Goal: Task Accomplishment & Management: Manage account settings

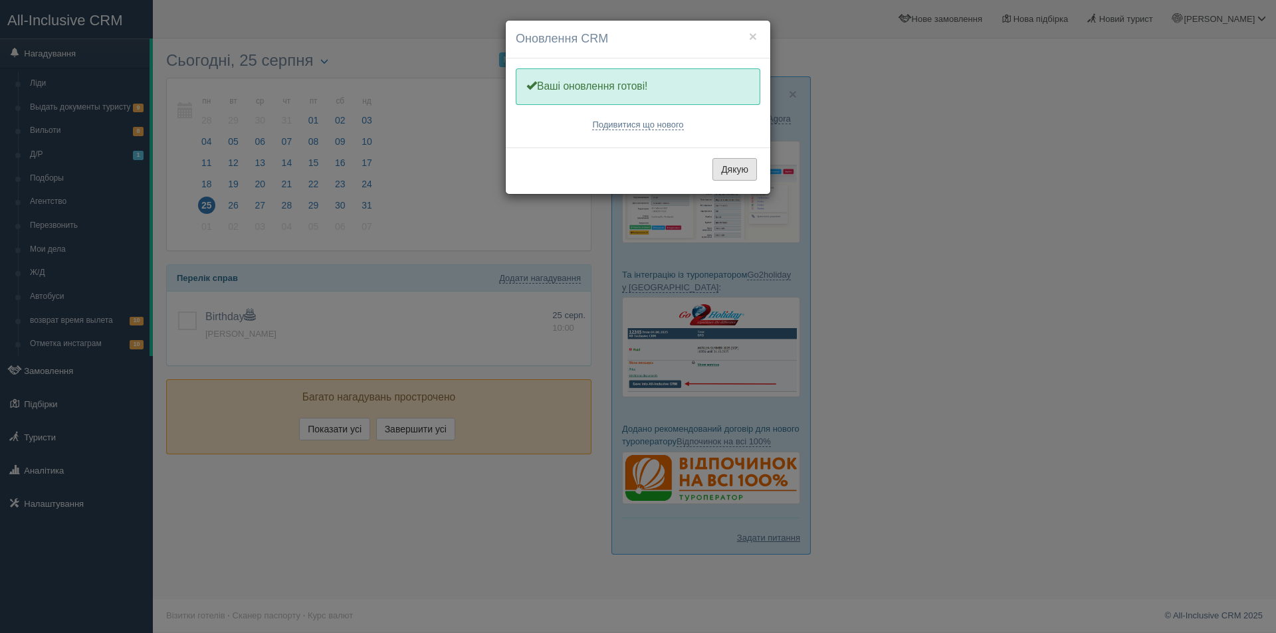
click at [750, 162] on button "Дякую" at bounding box center [735, 169] width 45 height 23
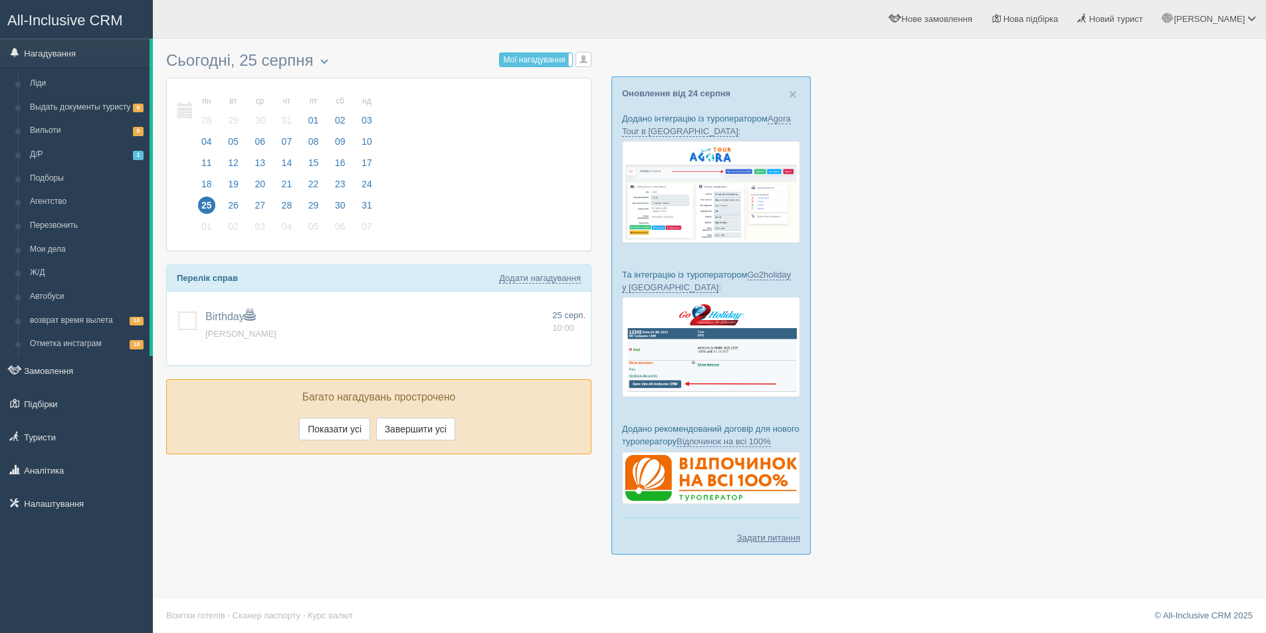
click at [982, 339] on div at bounding box center [709, 306] width 1087 height 523
click at [88, 370] on link "Замовлення" at bounding box center [76, 370] width 153 height 29
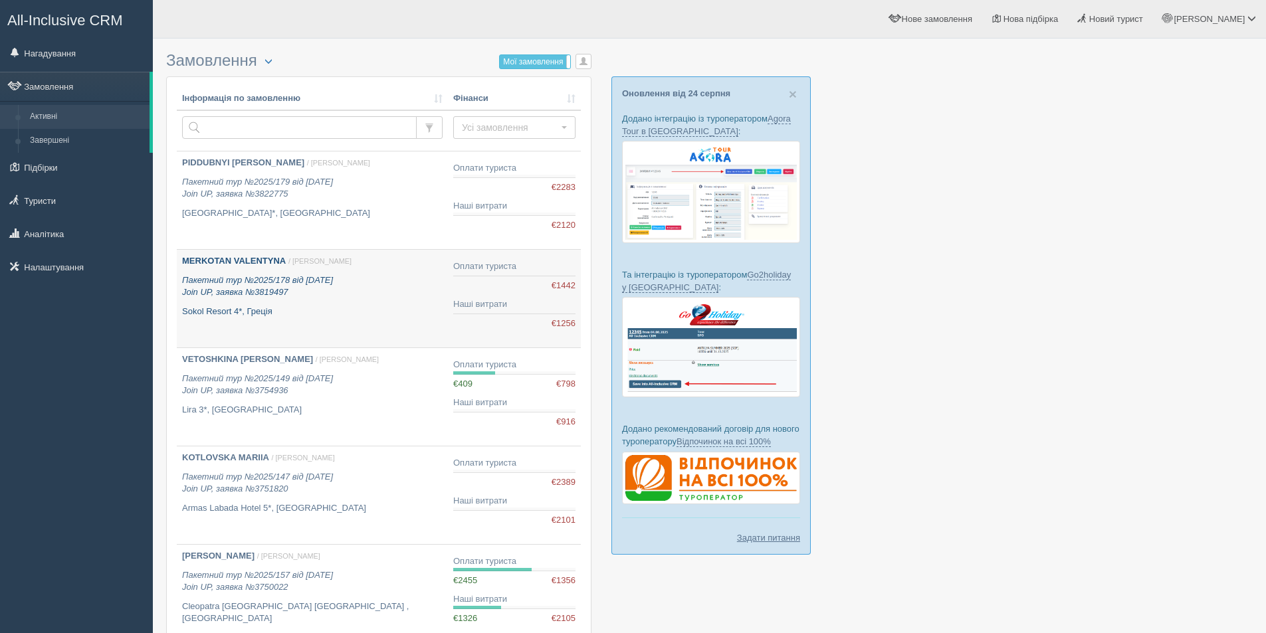
click at [345, 318] on link "MERKOTAN VALENTYNA / Дарина Г. Пакетний тур №2025/178 від 20.08.2025 Join UP, з…" at bounding box center [312, 299] width 271 height 98
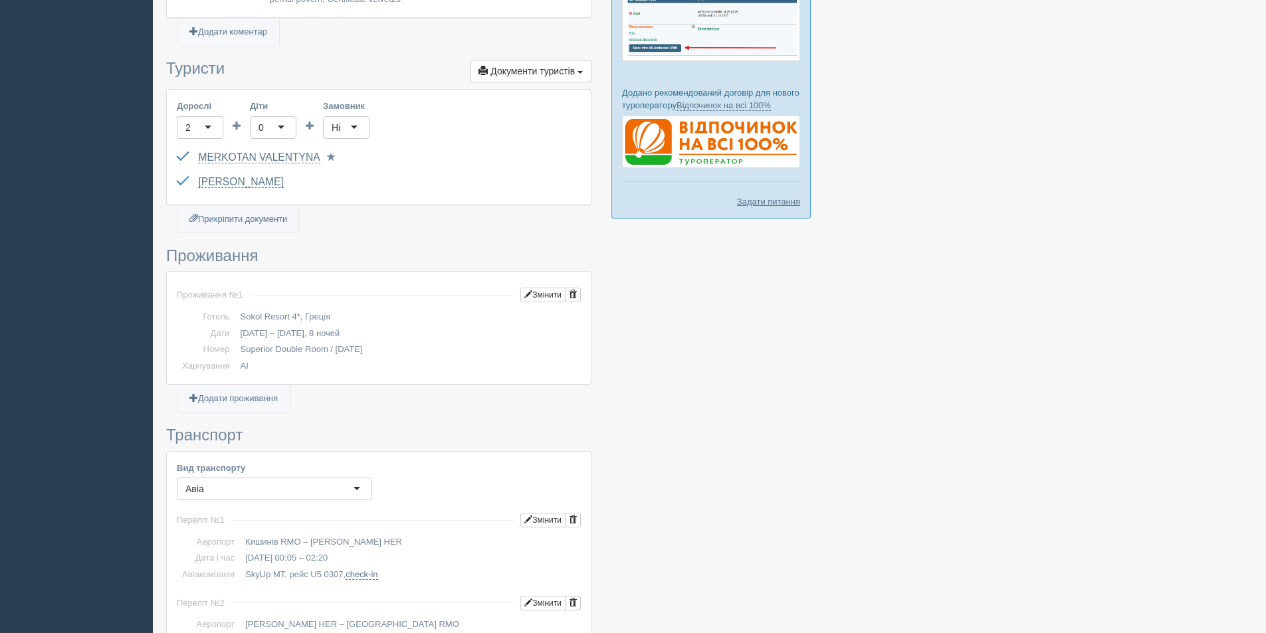
scroll to position [332, 0]
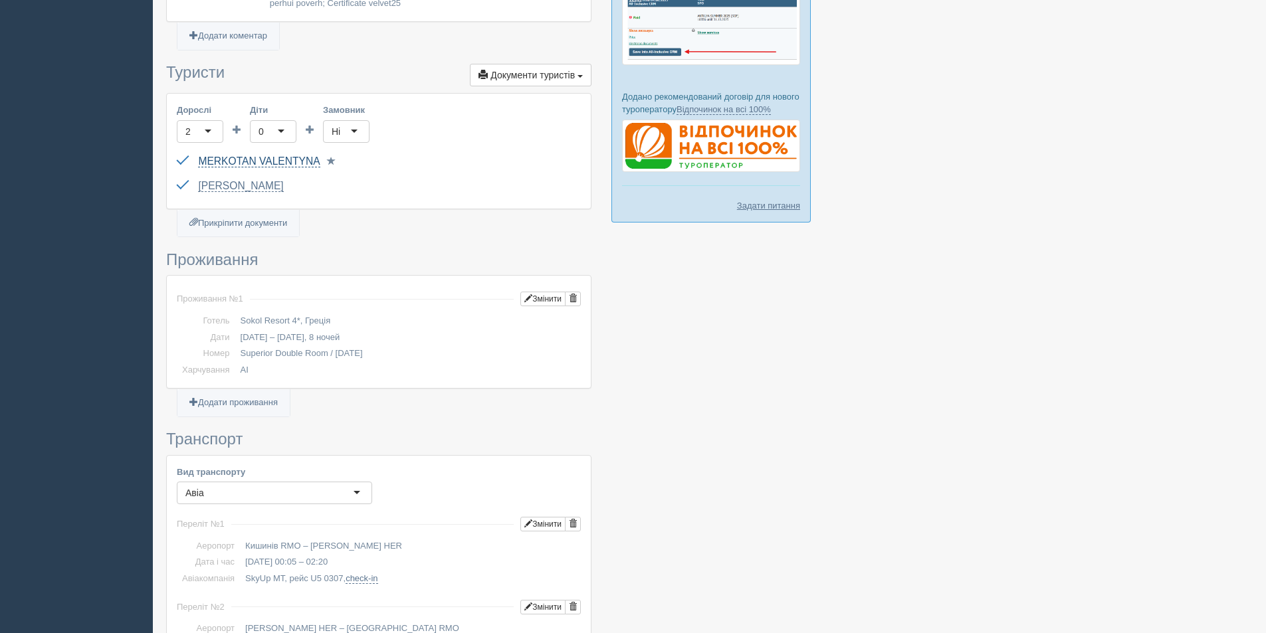
click at [291, 165] on link "MERKOTAN VALENTYNA" at bounding box center [259, 162] width 122 height 12
click at [976, 266] on div at bounding box center [709, 466] width 1087 height 1507
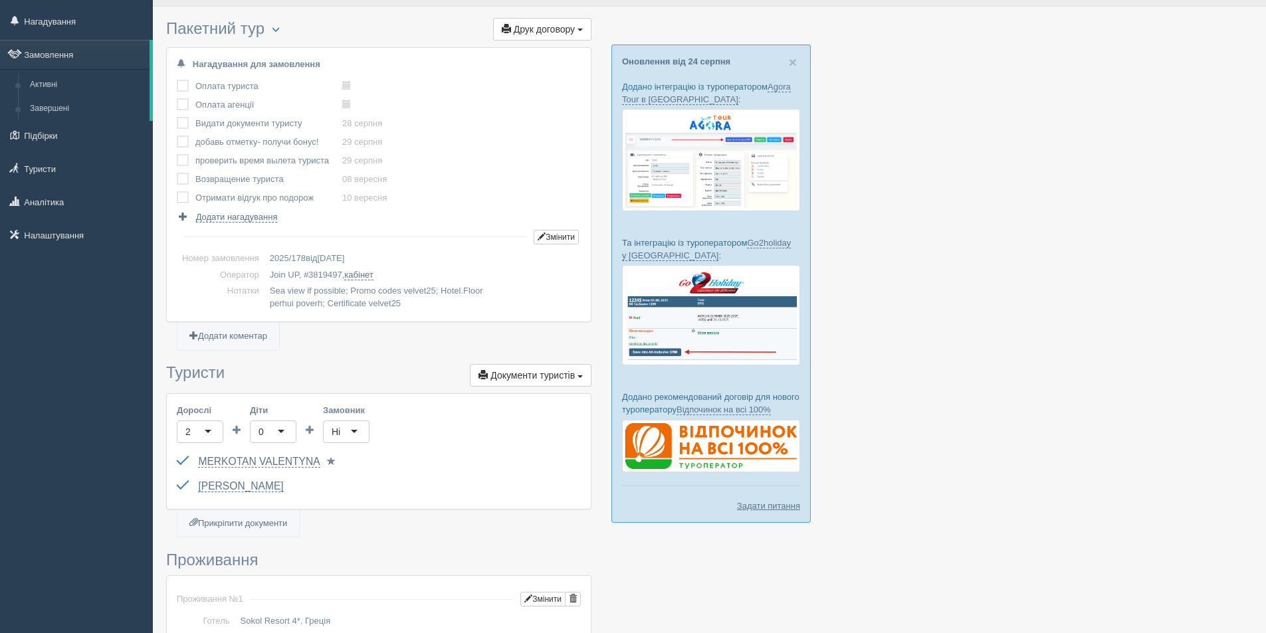
scroll to position [0, 0]
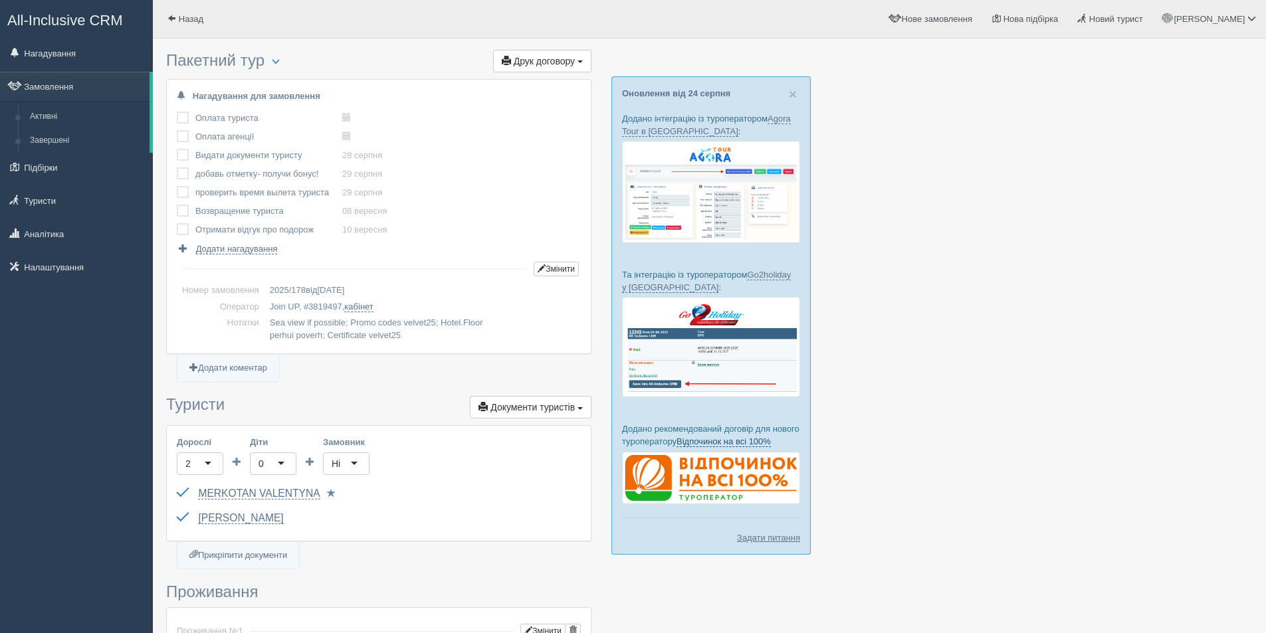
click at [729, 439] on link "Відпочинок на всі 100%" at bounding box center [724, 442] width 94 height 11
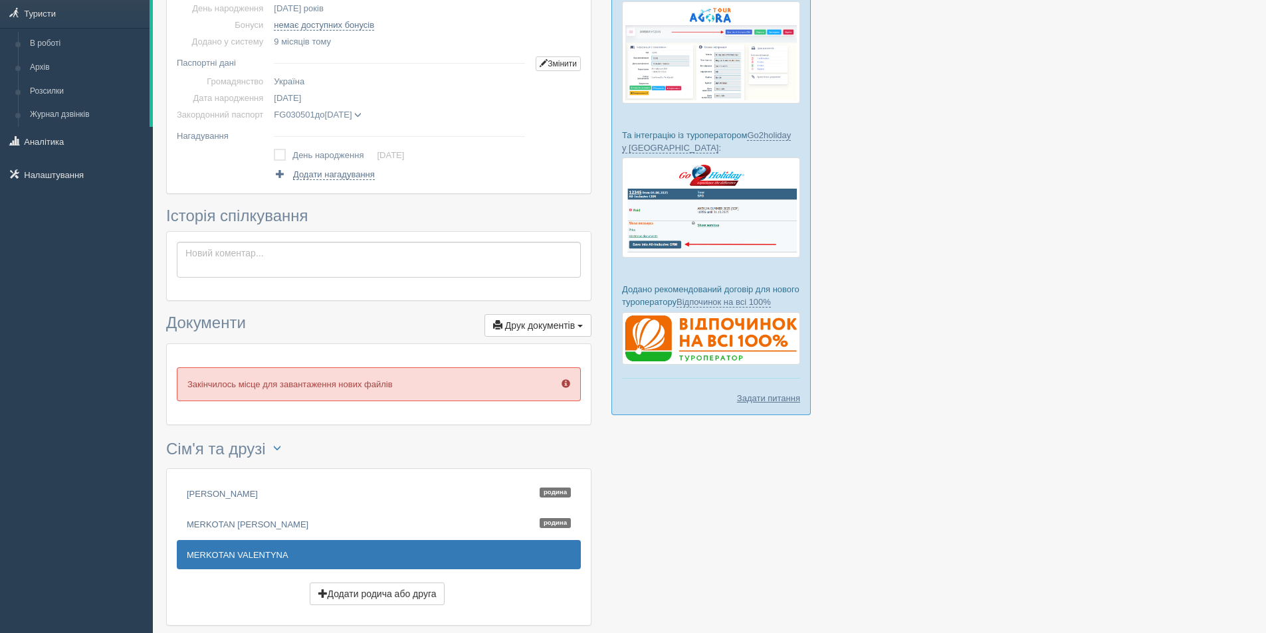
scroll to position [205, 0]
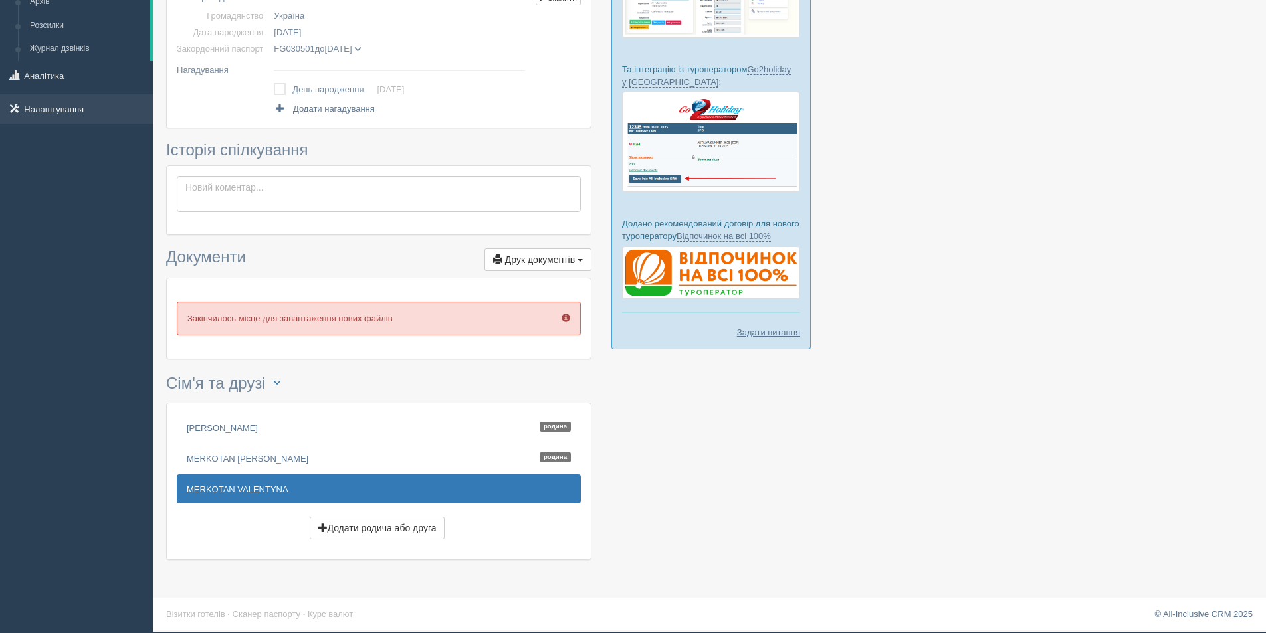
click at [60, 110] on link "Налаштування" at bounding box center [76, 108] width 153 height 29
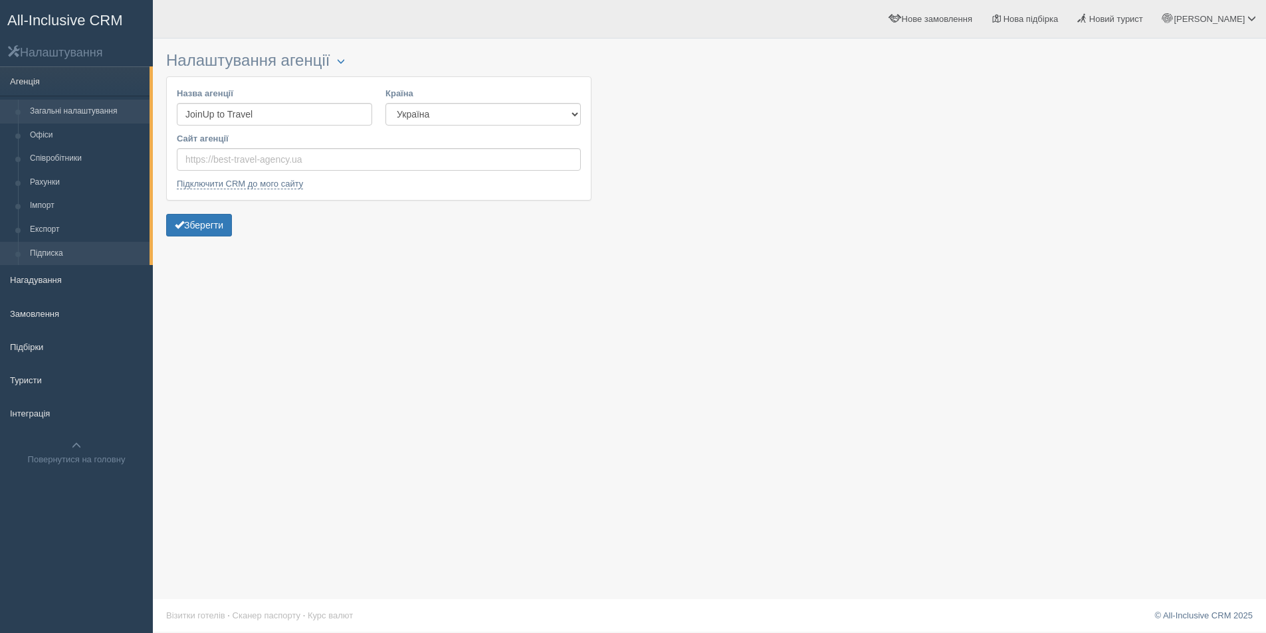
click at [61, 253] on link "Підписка" at bounding box center [87, 254] width 126 height 24
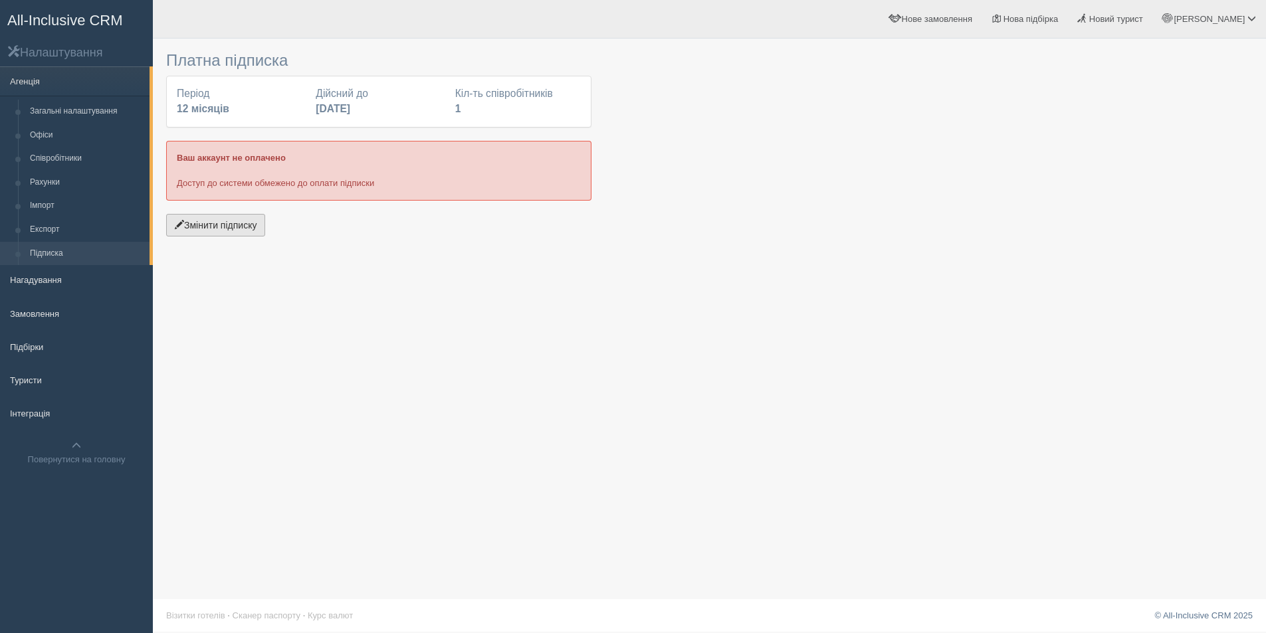
click at [242, 228] on button "Змінити підписку" at bounding box center [215, 225] width 99 height 23
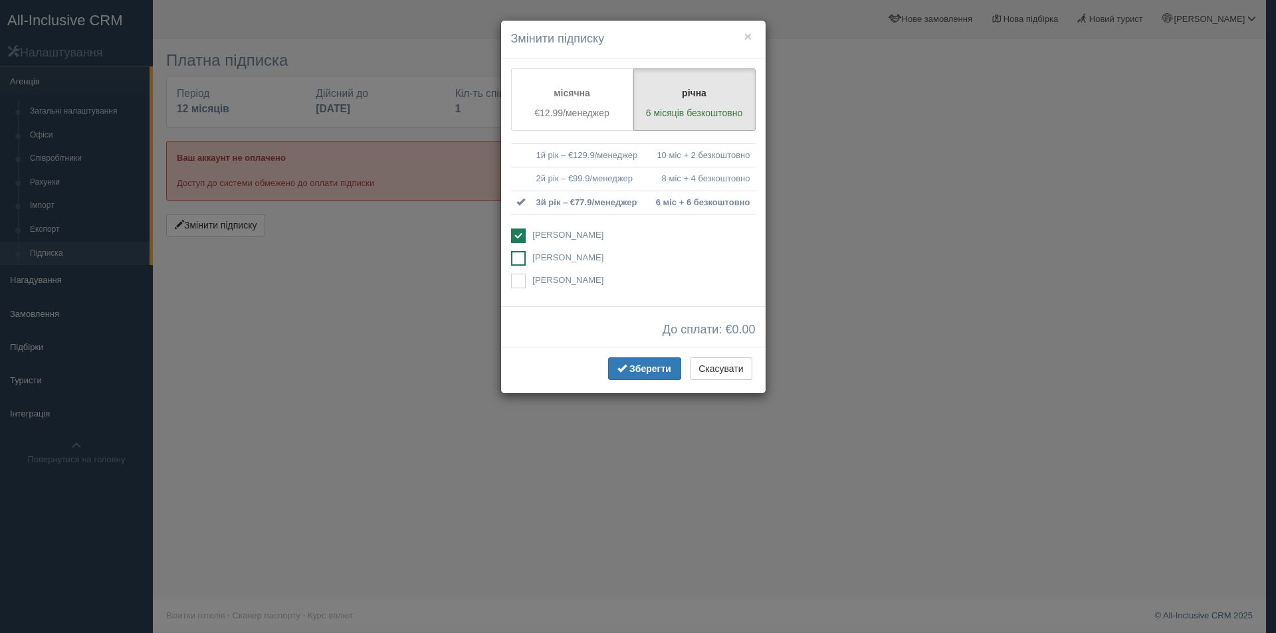
click at [548, 261] on span "[PERSON_NAME]" at bounding box center [567, 258] width 71 height 10
checkbox input "true"
click at [523, 240] on ins at bounding box center [518, 236] width 15 height 15
checkbox input "false"
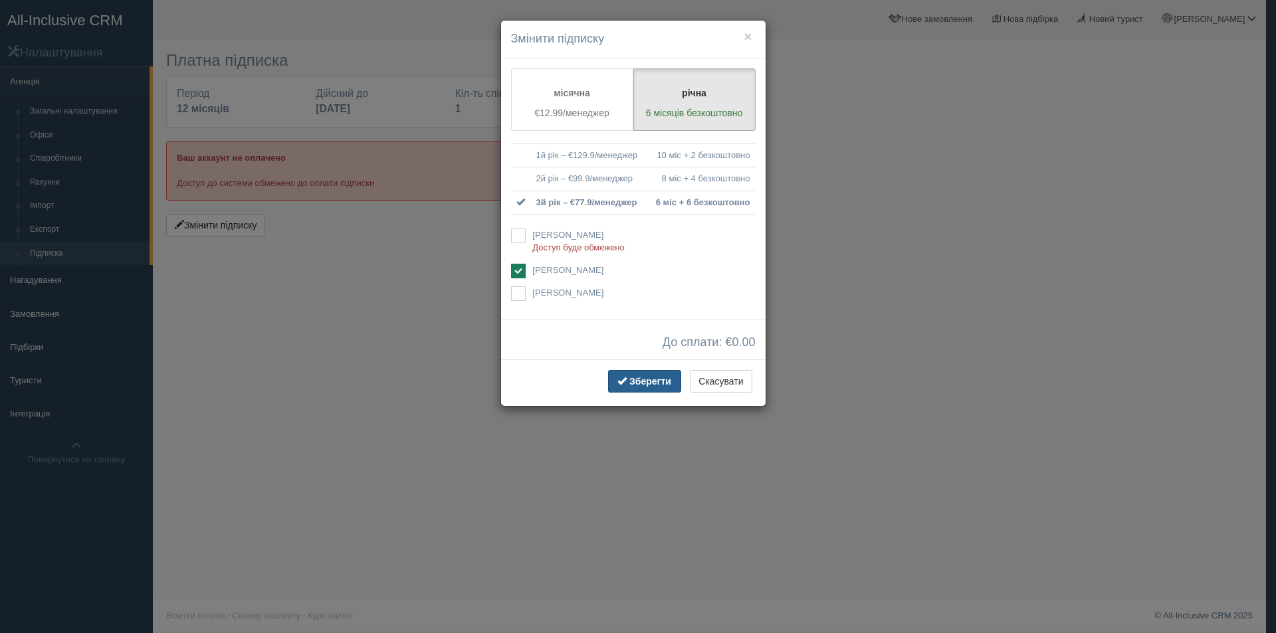
click at [660, 382] on span "Зберегти" at bounding box center [650, 381] width 42 height 11
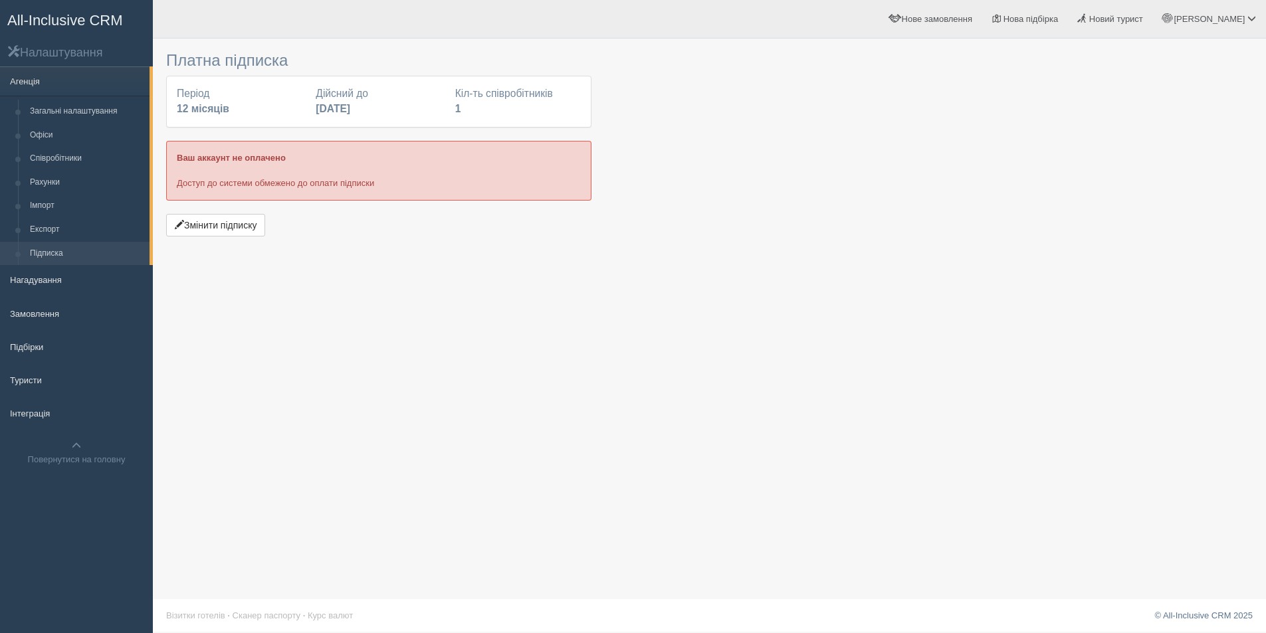
click at [659, 382] on div "Платна підписка Період 12 місяців Дійсний до 13 травня 2026 Кіл-ть співробітник…" at bounding box center [709, 316] width 1113 height 633
click at [41, 340] on link "Підбірки" at bounding box center [76, 346] width 153 height 29
click at [66, 15] on span "All-Inclusive CRM" at bounding box center [65, 20] width 116 height 17
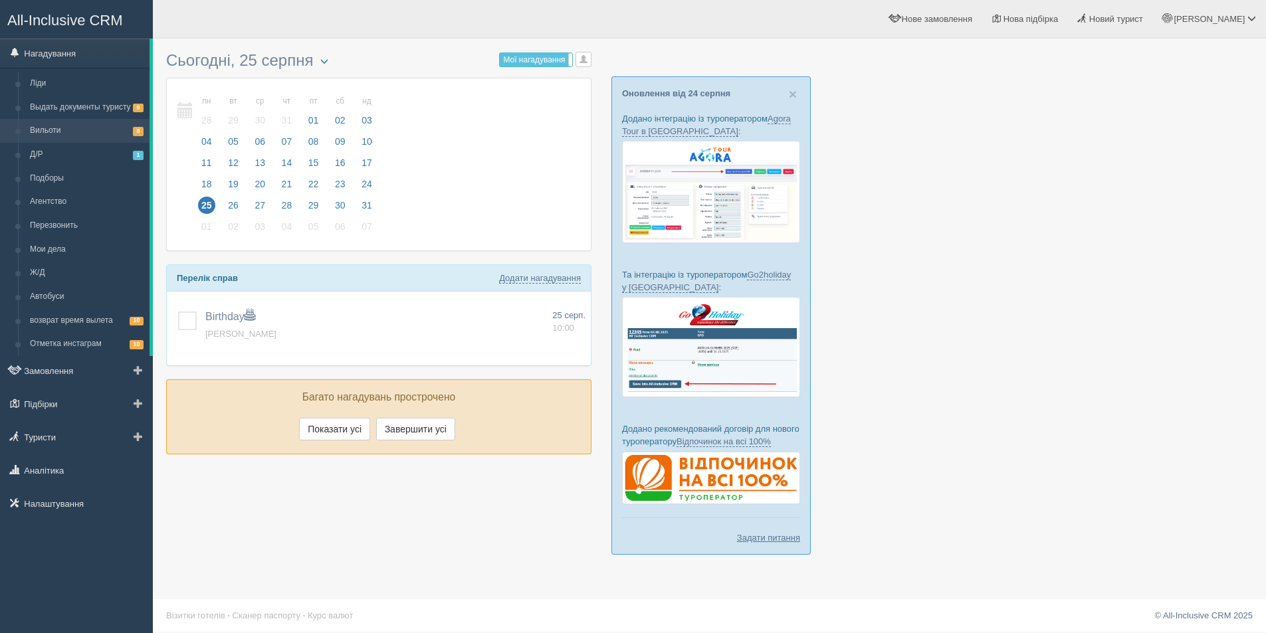
click at [45, 131] on link "Вильоти 8" at bounding box center [87, 131] width 126 height 24
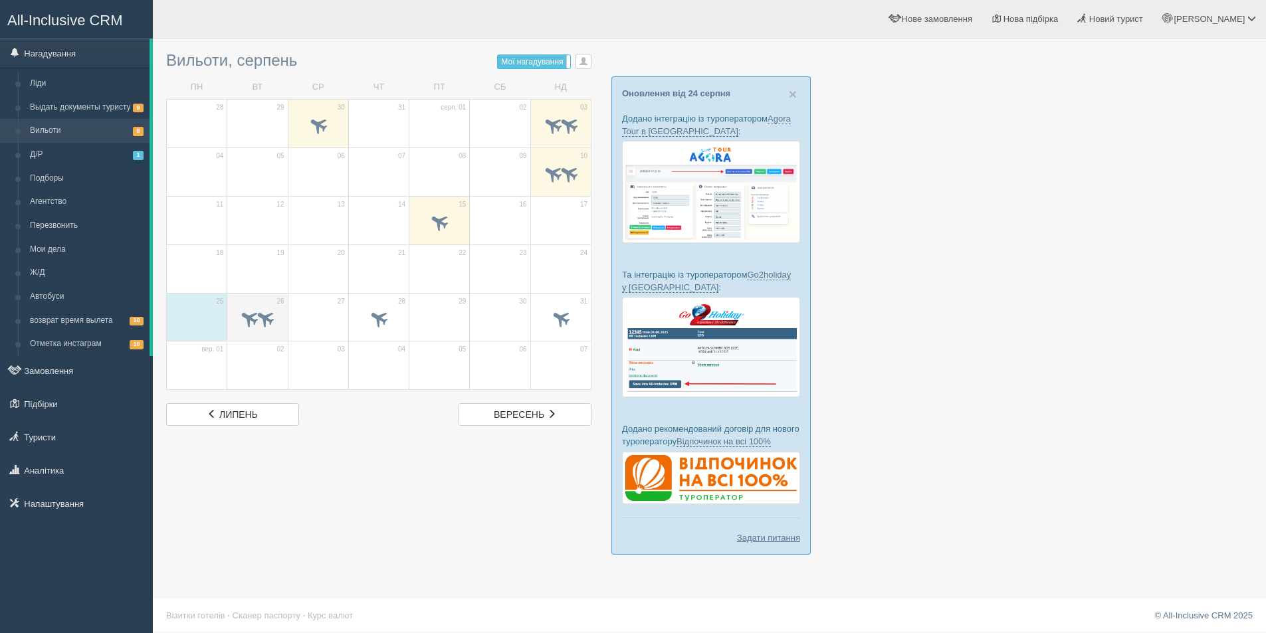
click at [271, 316] on span at bounding box center [266, 319] width 22 height 22
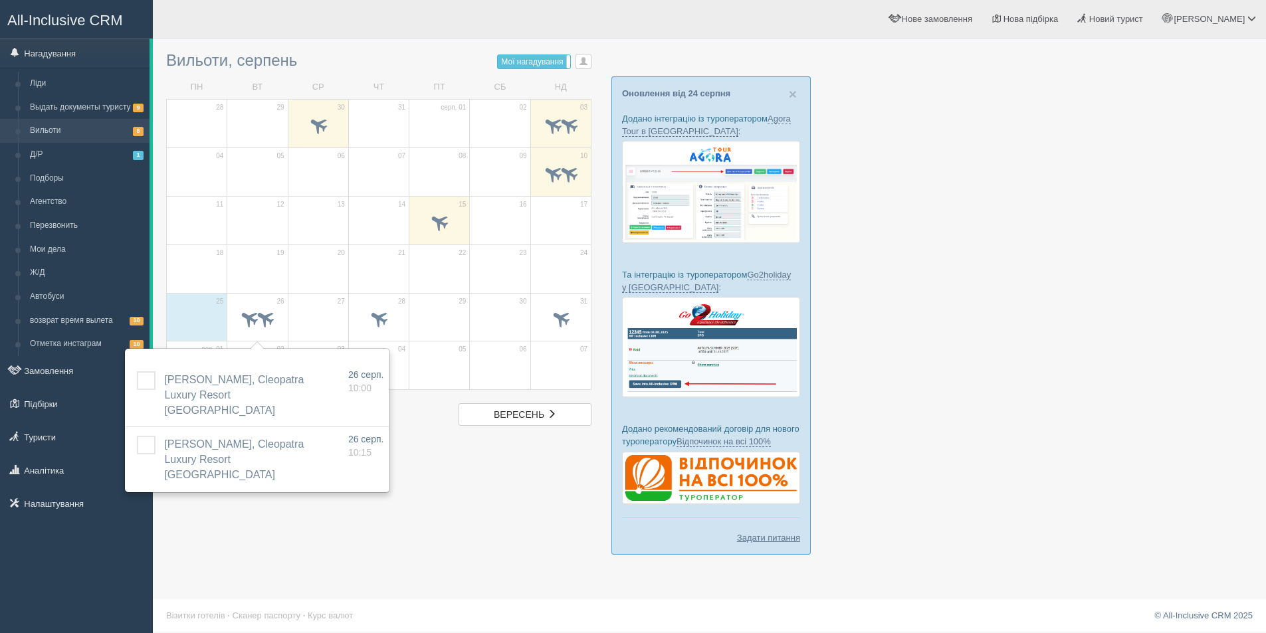
click at [1124, 300] on div at bounding box center [709, 306] width 1087 height 523
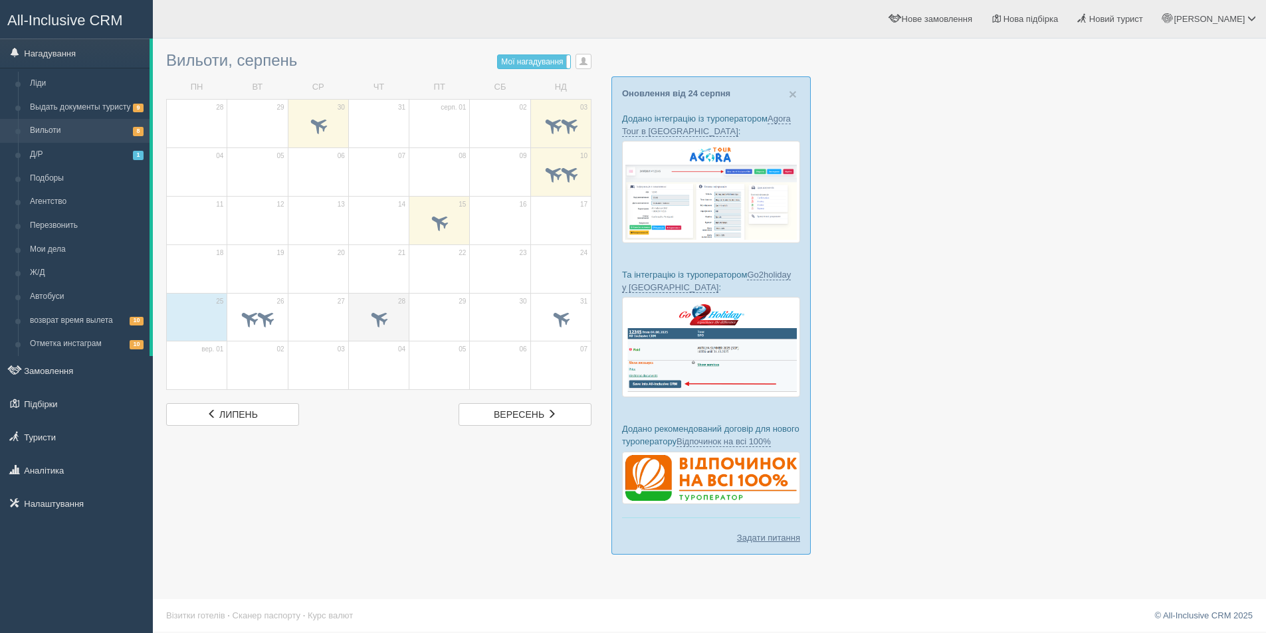
click at [392, 304] on td "28" at bounding box center [378, 317] width 60 height 49
click at [259, 326] on span at bounding box center [250, 319] width 22 height 22
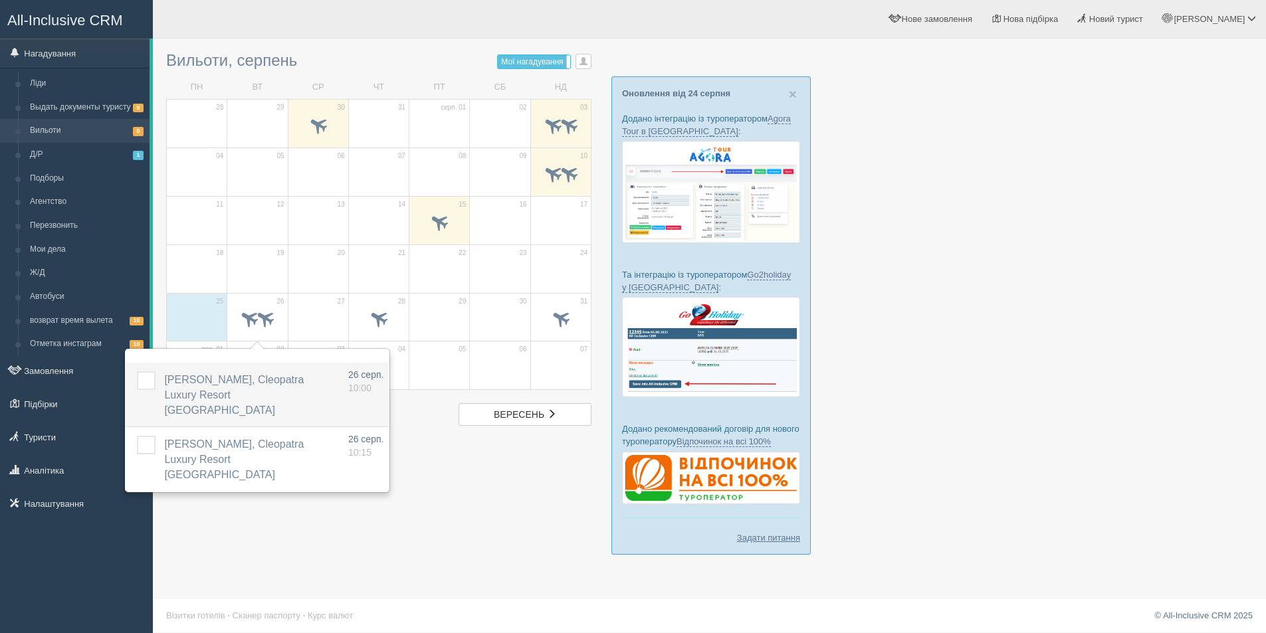
click at [251, 383] on span "[PERSON_NAME], Cleopatra Luxury Resort [GEOGRAPHIC_DATA]" at bounding box center [234, 395] width 140 height 42
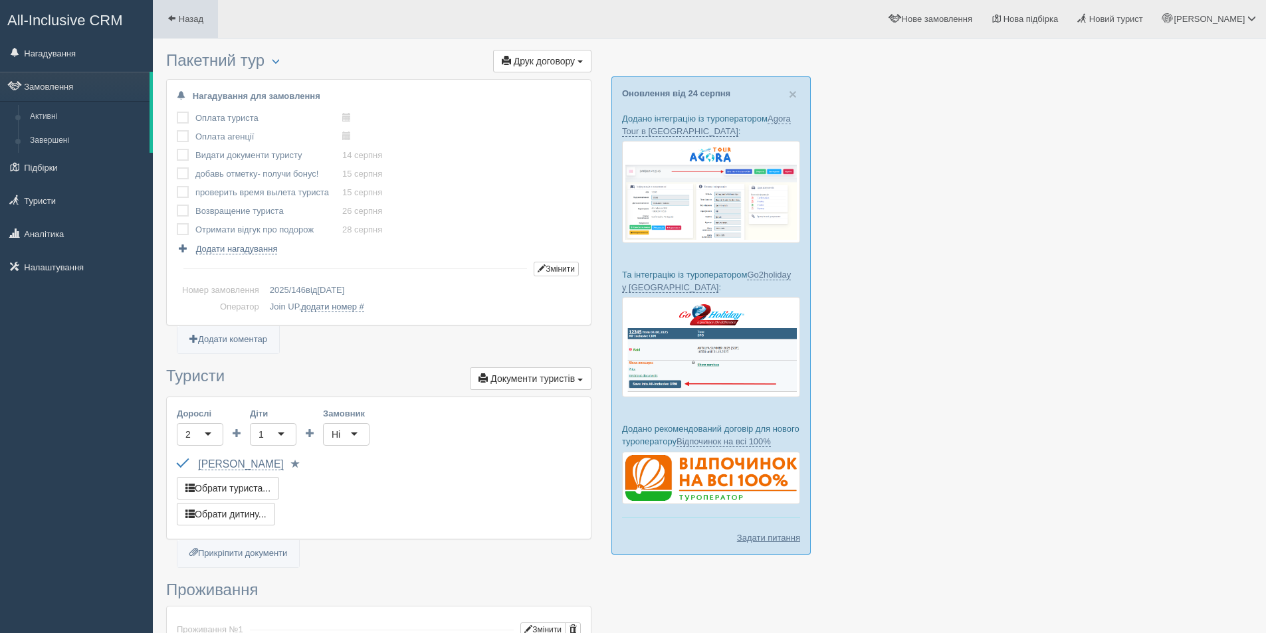
click at [181, 11] on link "Назад" at bounding box center [185, 19] width 65 height 38
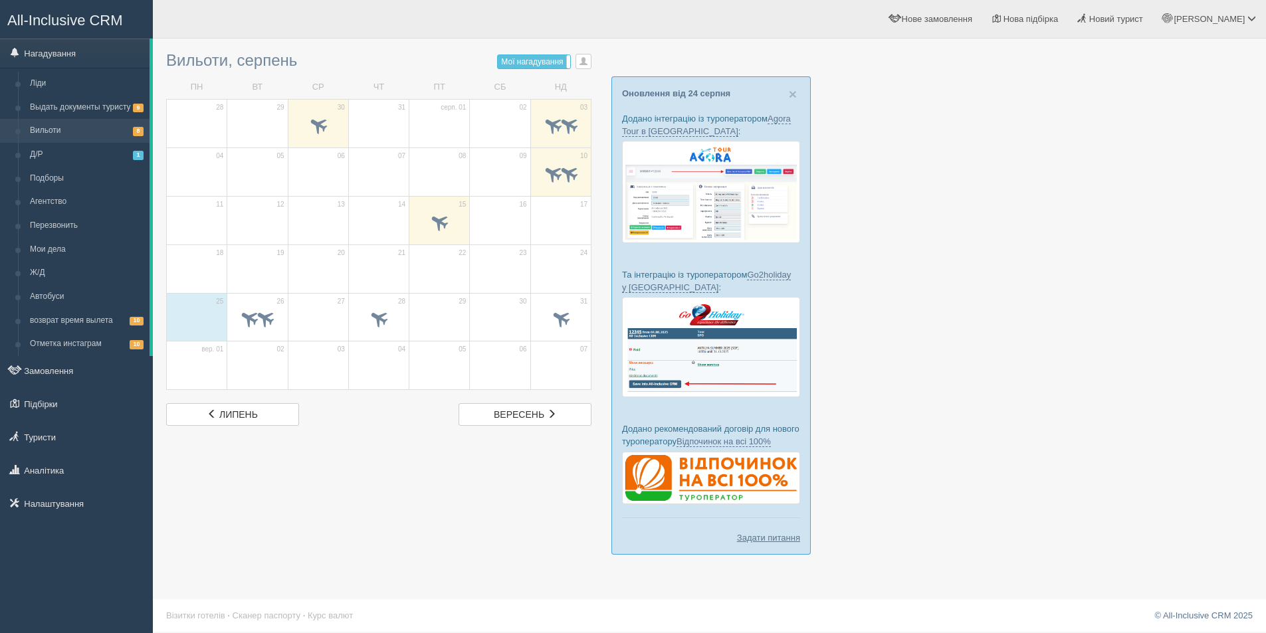
click at [277, 344] on td "02" at bounding box center [257, 366] width 60 height 49
click at [270, 322] on span at bounding box center [266, 319] width 22 height 22
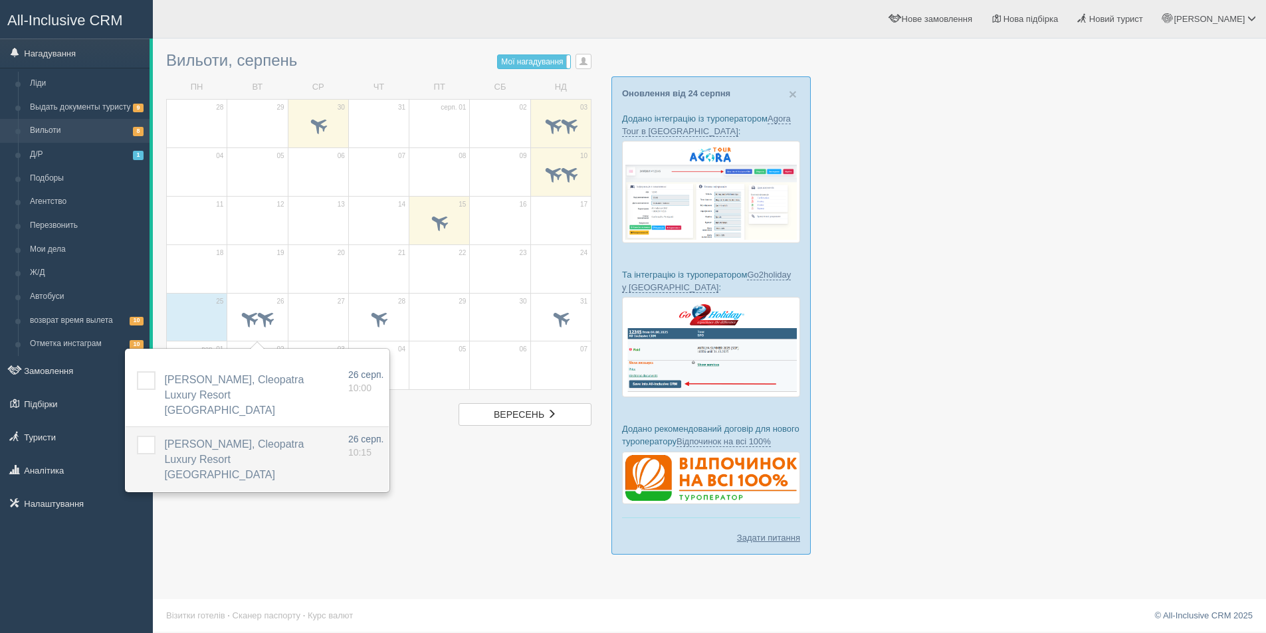
click at [231, 439] on span "[PERSON_NAME], Cleopatra Luxury Resort [GEOGRAPHIC_DATA]" at bounding box center [234, 460] width 140 height 42
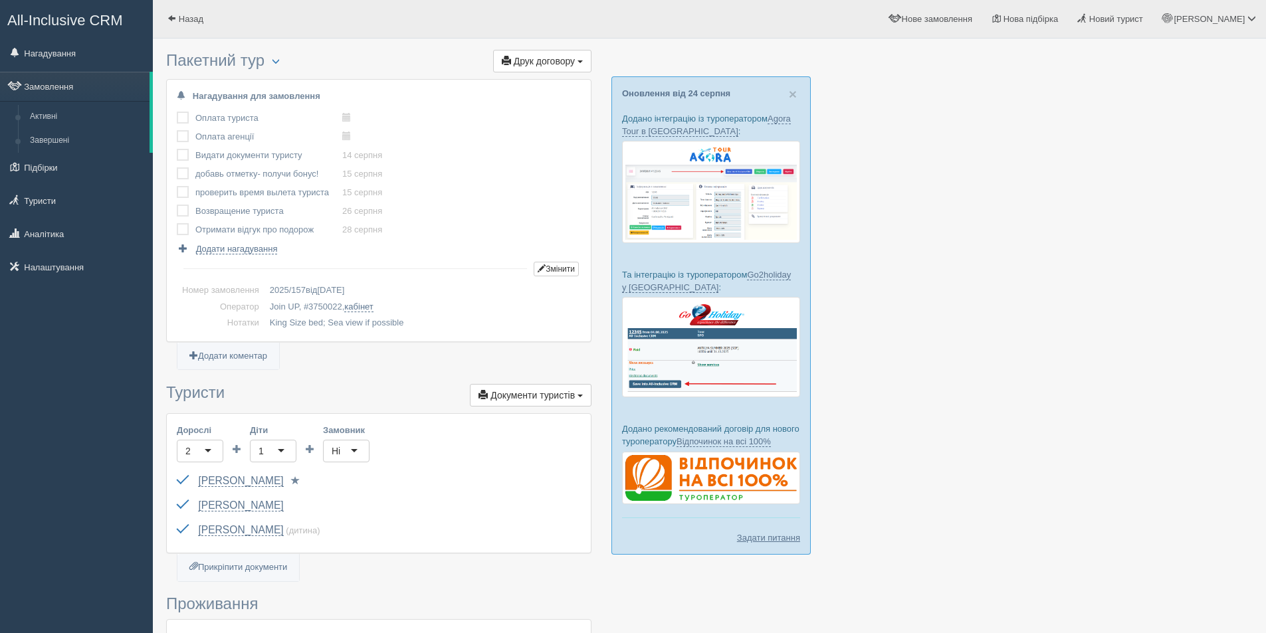
drag, startPoint x: 306, startPoint y: 305, endPoint x: 338, endPoint y: 305, distance: 31.9
click at [338, 305] on td "Join UP, # 3750022 , кабінет" at bounding box center [423, 307] width 316 height 17
click at [338, 305] on span "3750022" at bounding box center [325, 307] width 34 height 10
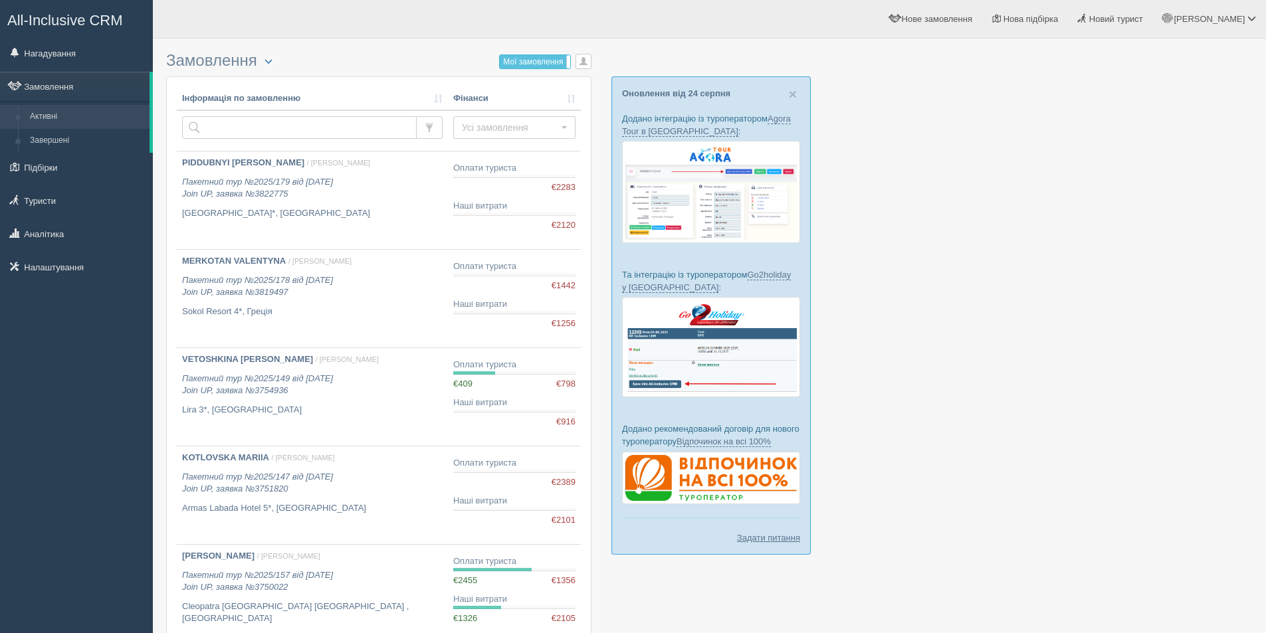
click at [72, 430] on div "All-Inclusive CRM Нагадування Замовлення Активні Завершені" at bounding box center [76, 316] width 153 height 633
